Goal: Information Seeking & Learning: Learn about a topic

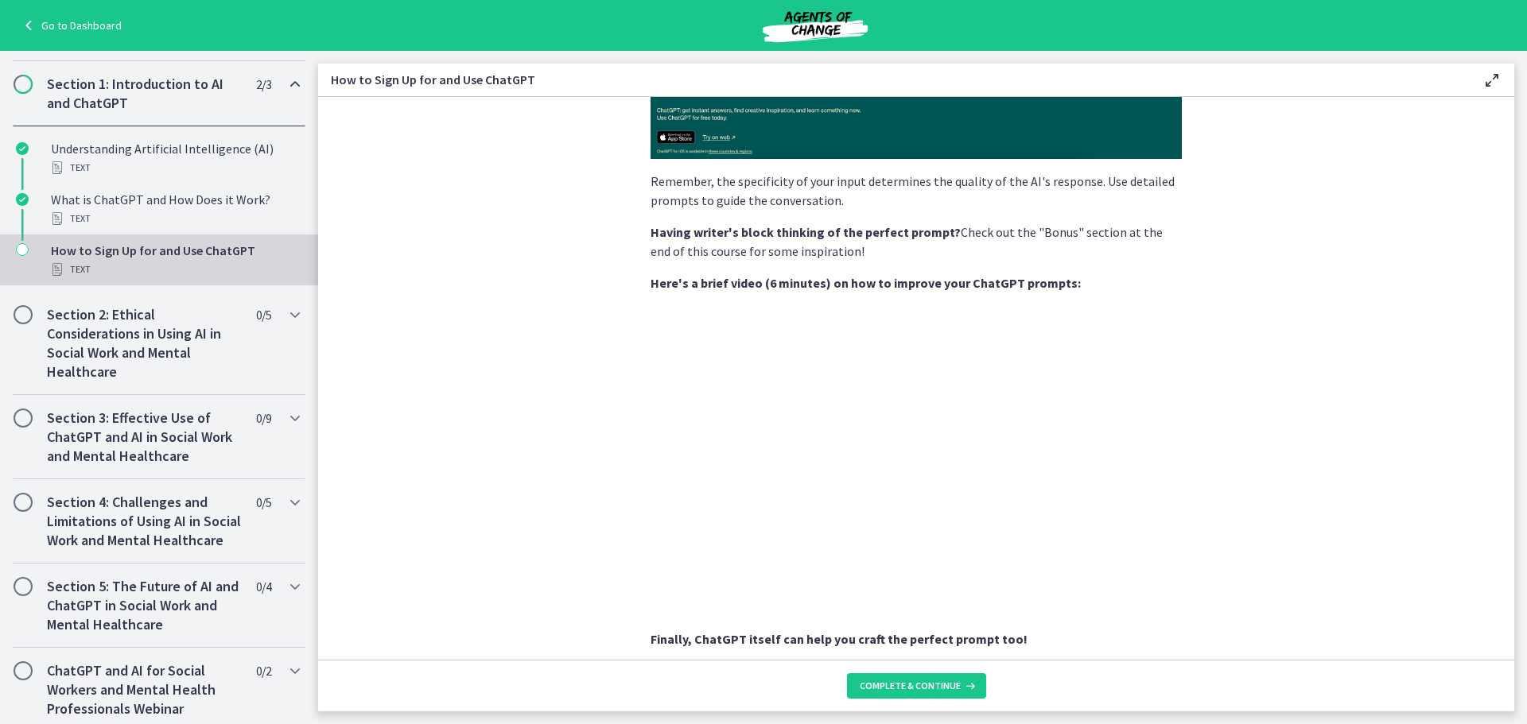
scroll to position [305, 0]
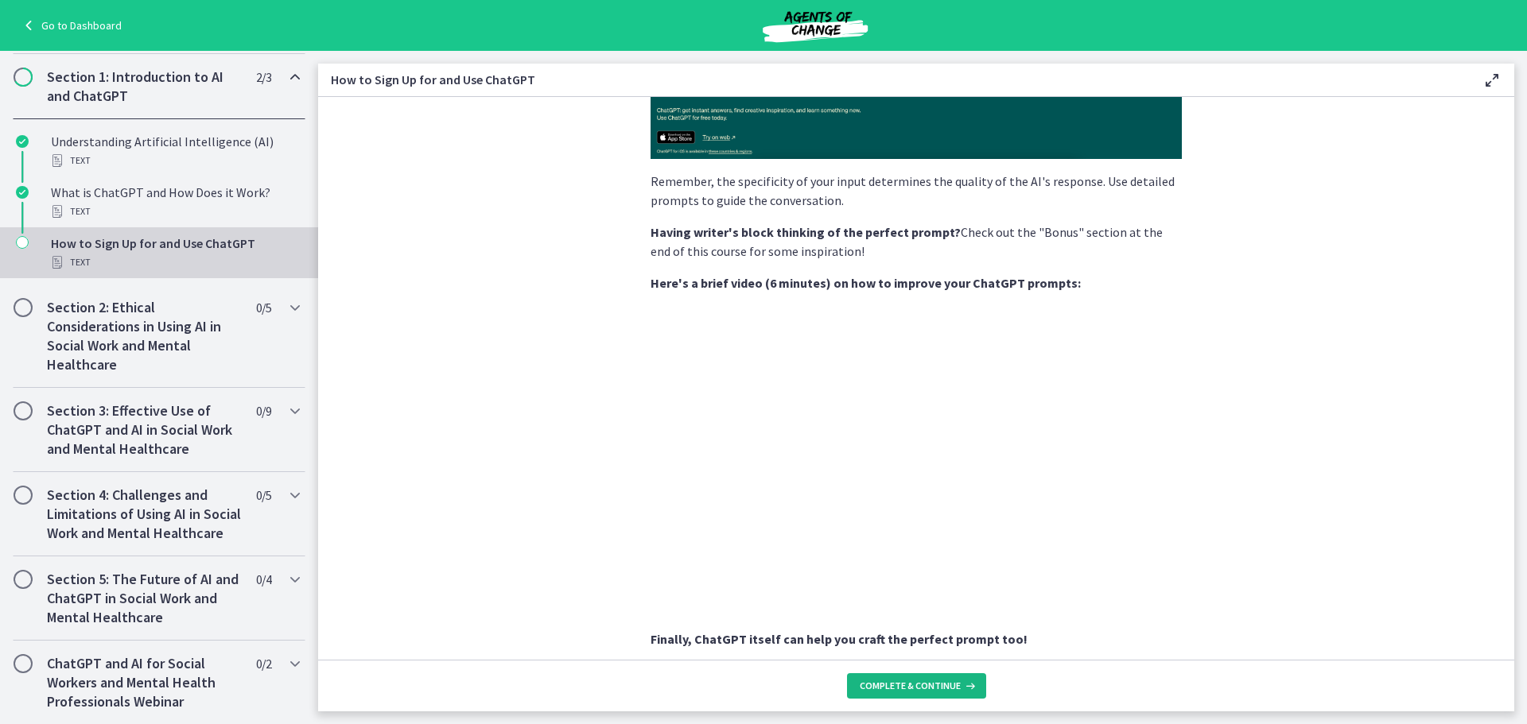
click at [879, 689] on span "Complete & continue" at bounding box center [910, 686] width 101 height 13
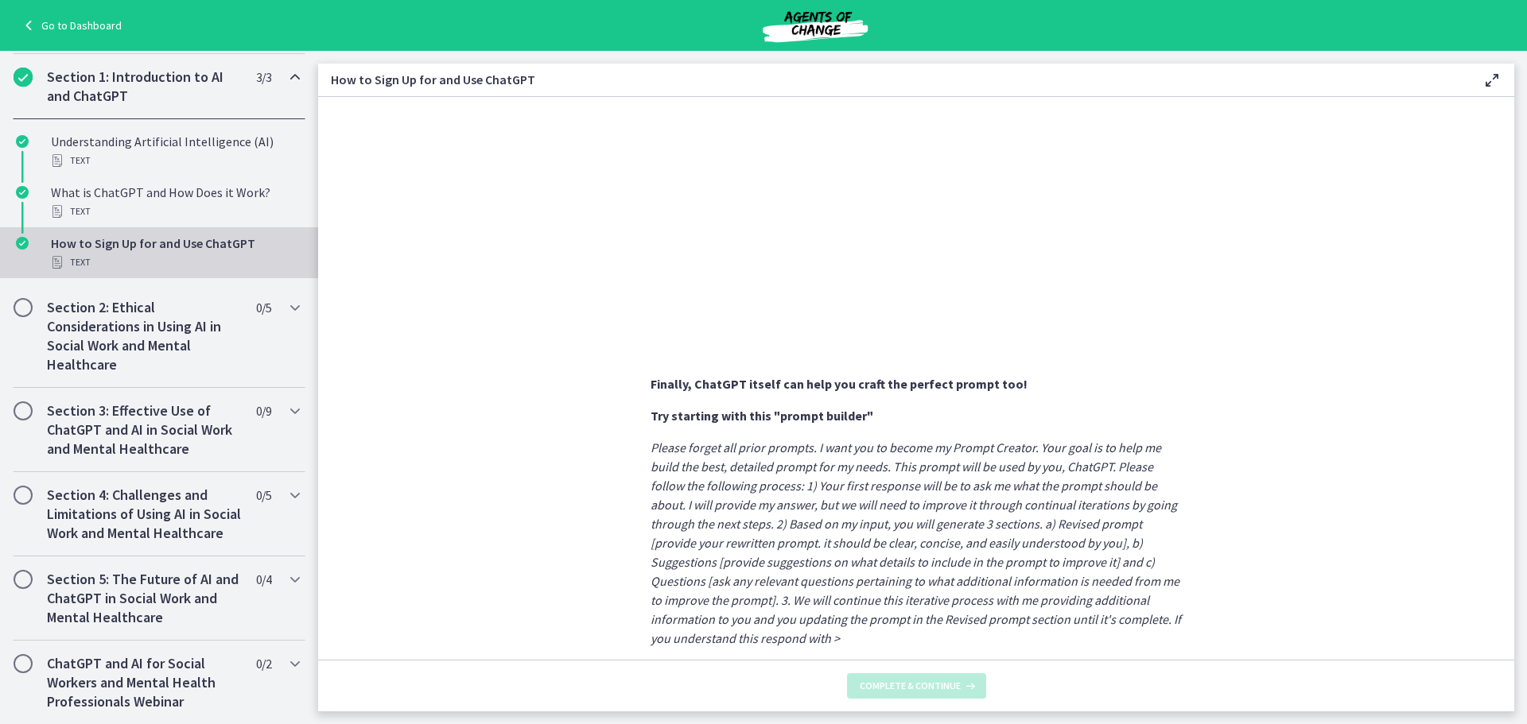
scroll to position [770, 0]
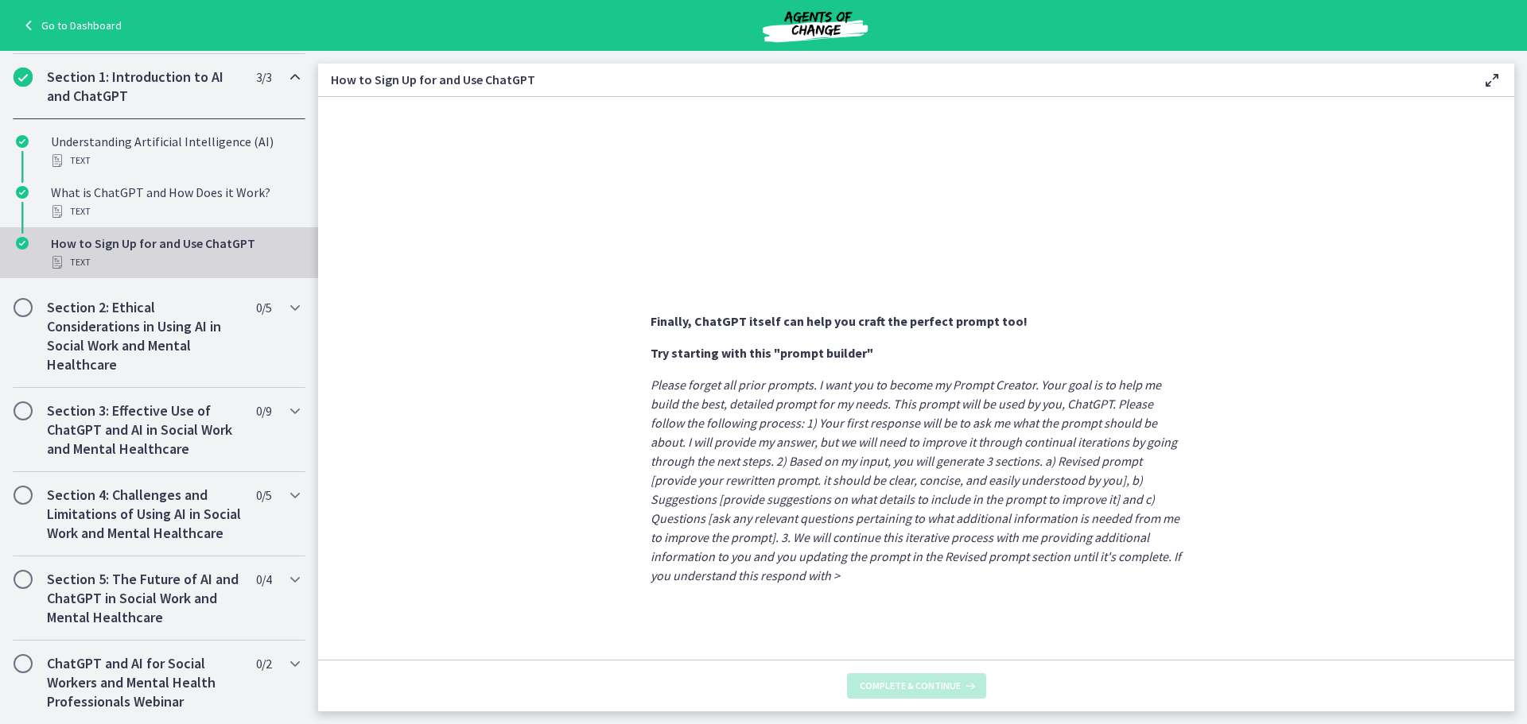
click at [809, 583] on p "Please forget all prior prompts. I want you to become my Prompt Creator. Your g…" at bounding box center [915, 480] width 531 height 210
click at [674, 521] on em "Please forget all prior prompts. I want you to become my Prompt Creator. Your g…" at bounding box center [915, 480] width 530 height 207
click at [94, 325] on h2 "Section 2: Ethical Considerations in Using AI in Social Work and Mental Healthc…" at bounding box center [144, 336] width 194 height 76
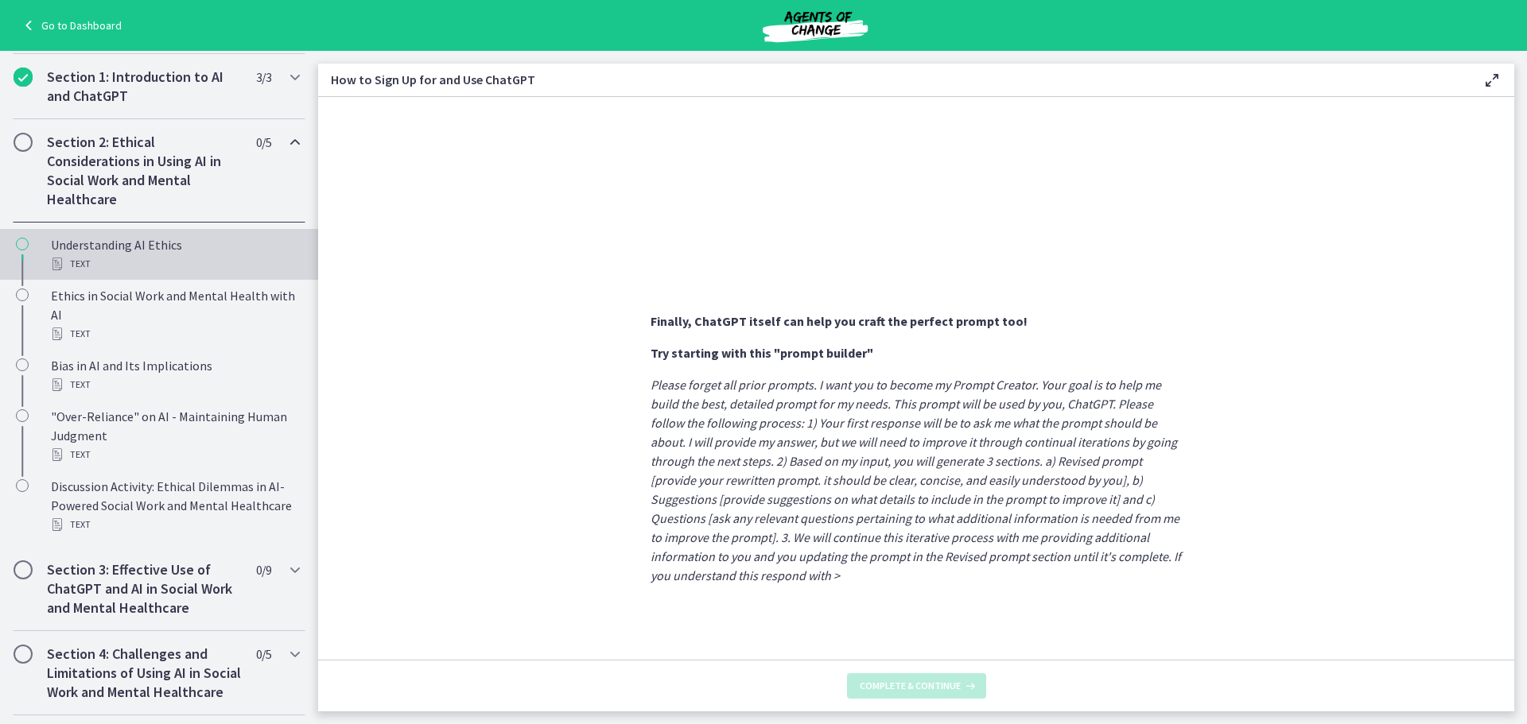
click at [121, 253] on div "Understanding AI Ethics Text" at bounding box center [175, 254] width 248 height 38
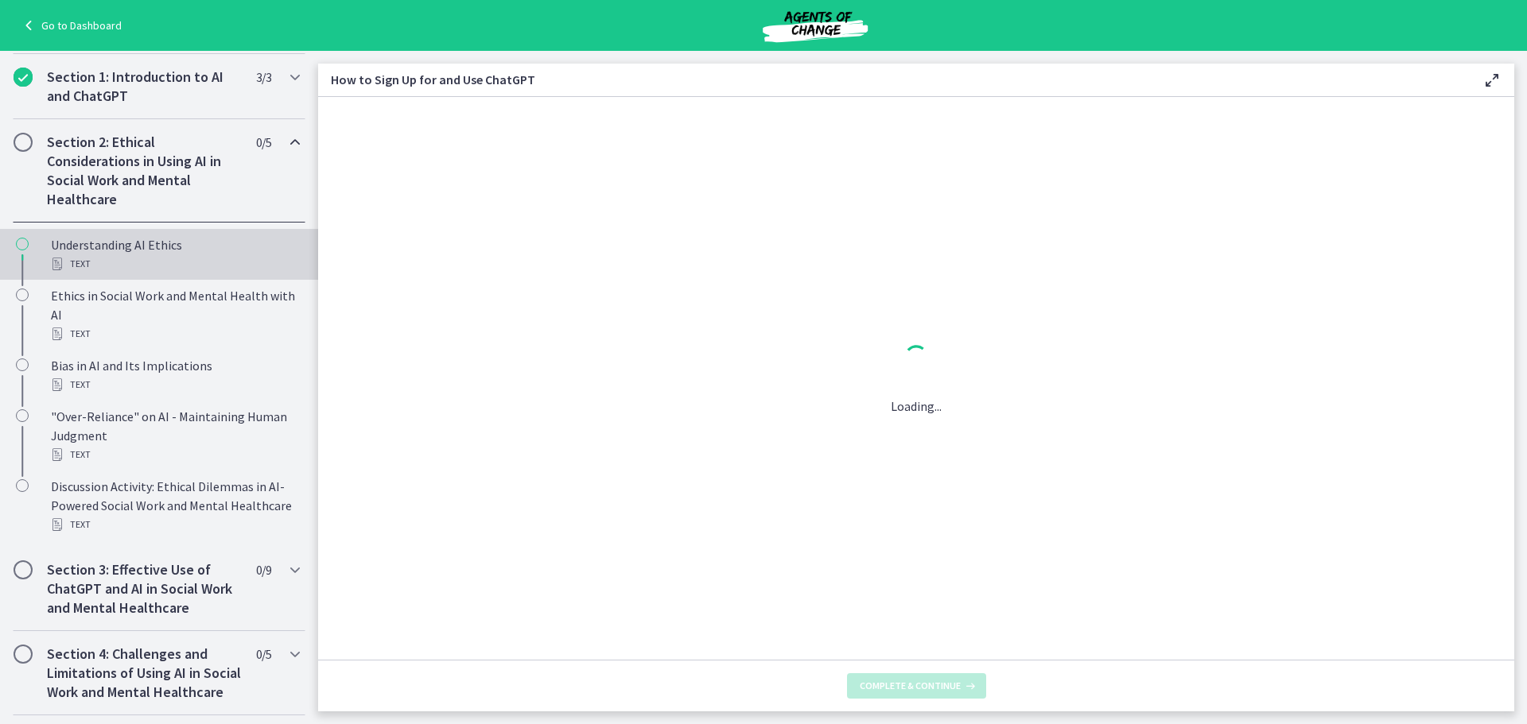
scroll to position [0, 0]
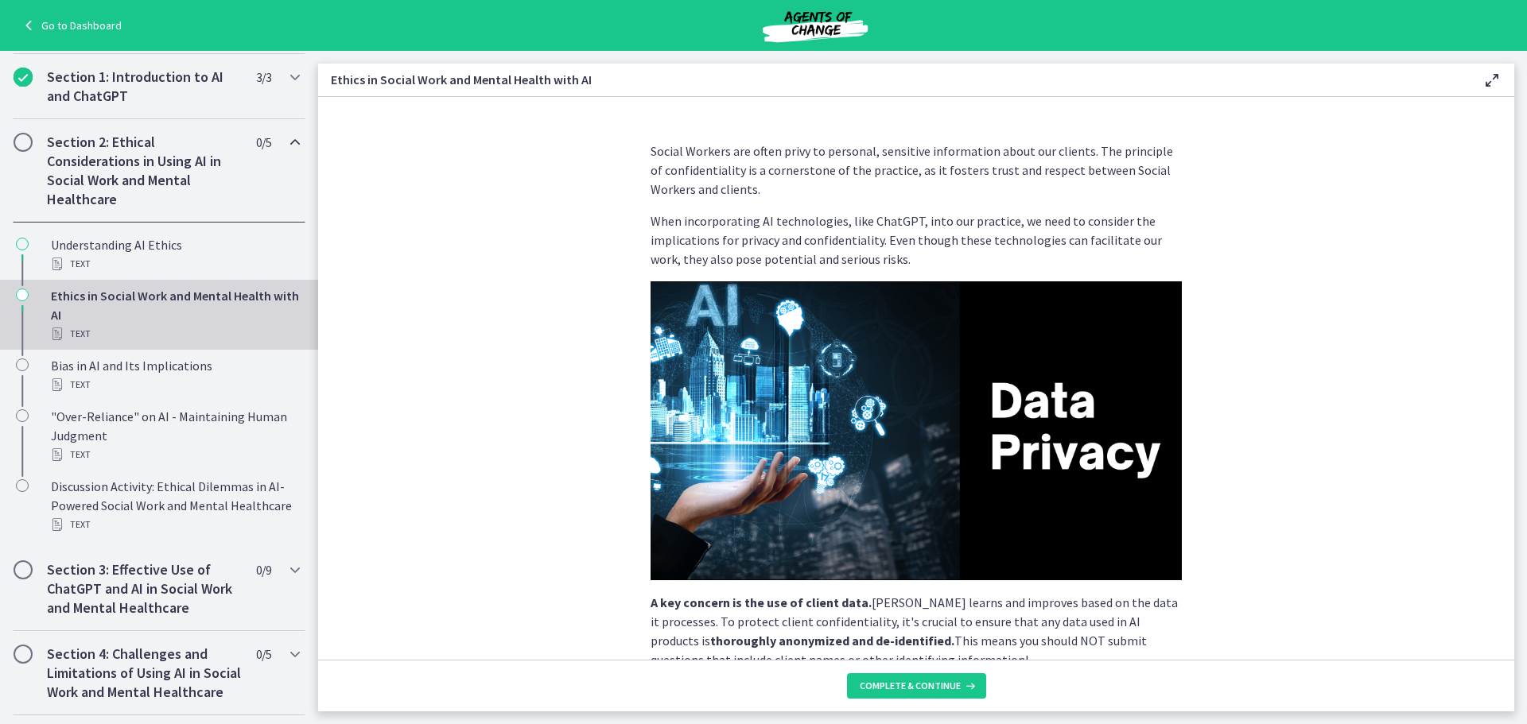
click at [87, 21] on link "Go to Dashboard" at bounding box center [70, 25] width 103 height 19
